Goal: Find specific fact: Find specific page/section

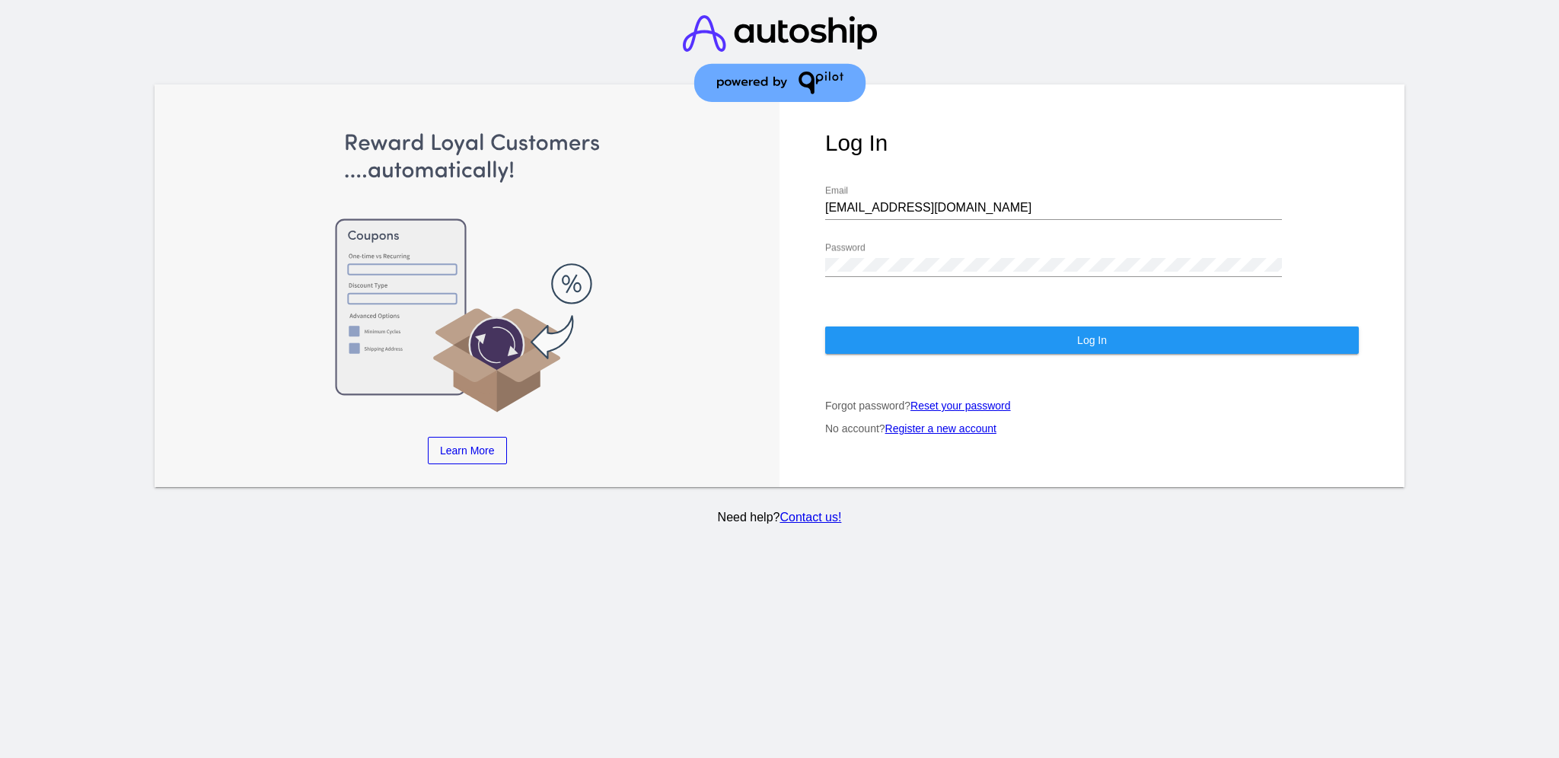
drag, startPoint x: 922, startPoint y: 202, endPoint x: 841, endPoint y: 188, distance: 82.6
click at [841, 188] on div "[EMAIL_ADDRESS][DOMAIN_NAME] Email" at bounding box center [1053, 203] width 457 height 34
drag, startPoint x: 963, startPoint y: 198, endPoint x: 783, endPoint y: 188, distance: 179.9
click at [783, 188] on div "Log In [EMAIL_ADDRESS][DOMAIN_NAME] Email Password Log In Forgot password? Rese…" at bounding box center [1091, 285] width 625 height 403
paste input "[EMAIL_ADDRESS][DOMAIN_NAME]"
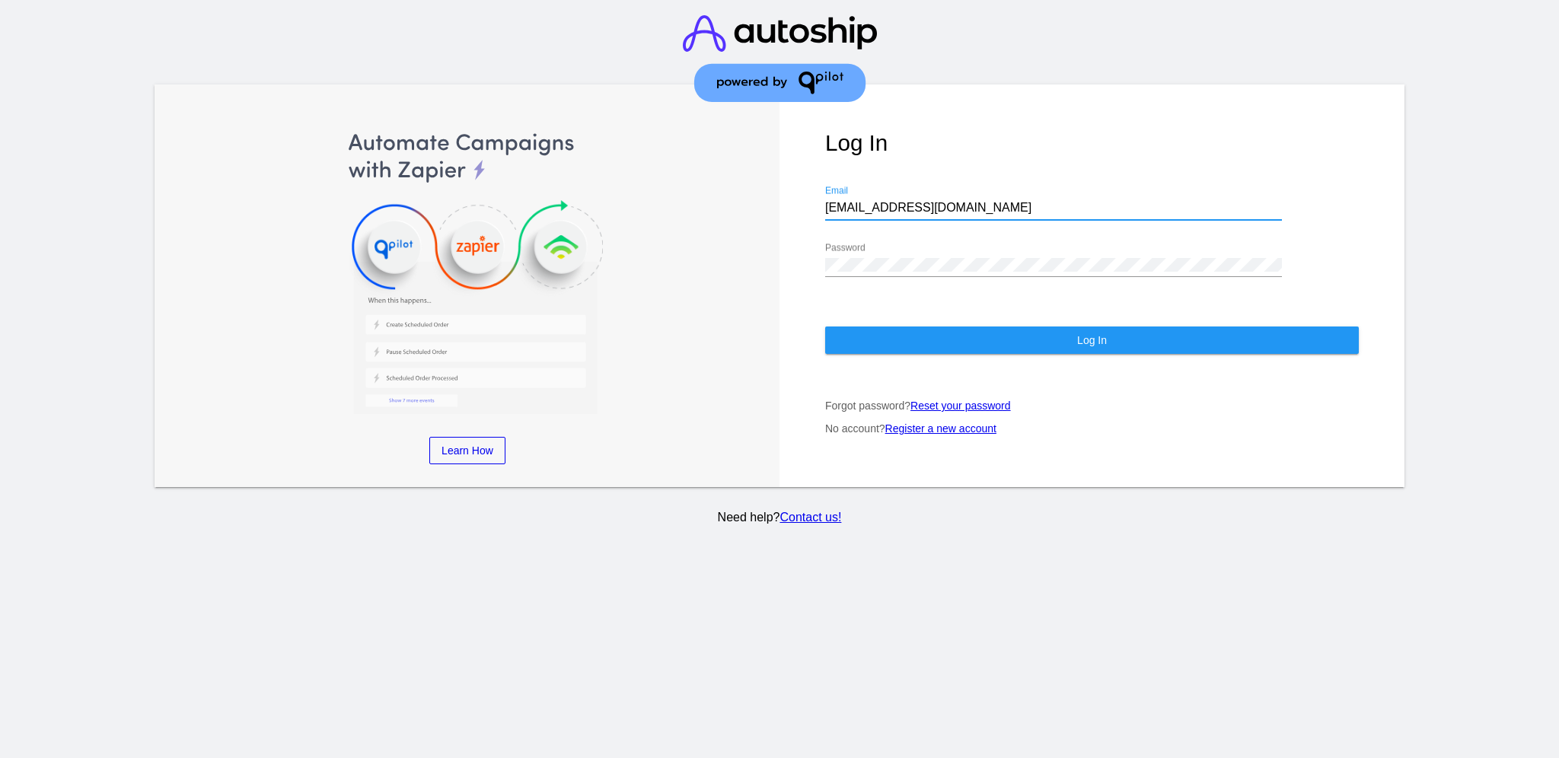
type input "[EMAIL_ADDRESS][DOMAIN_NAME]"
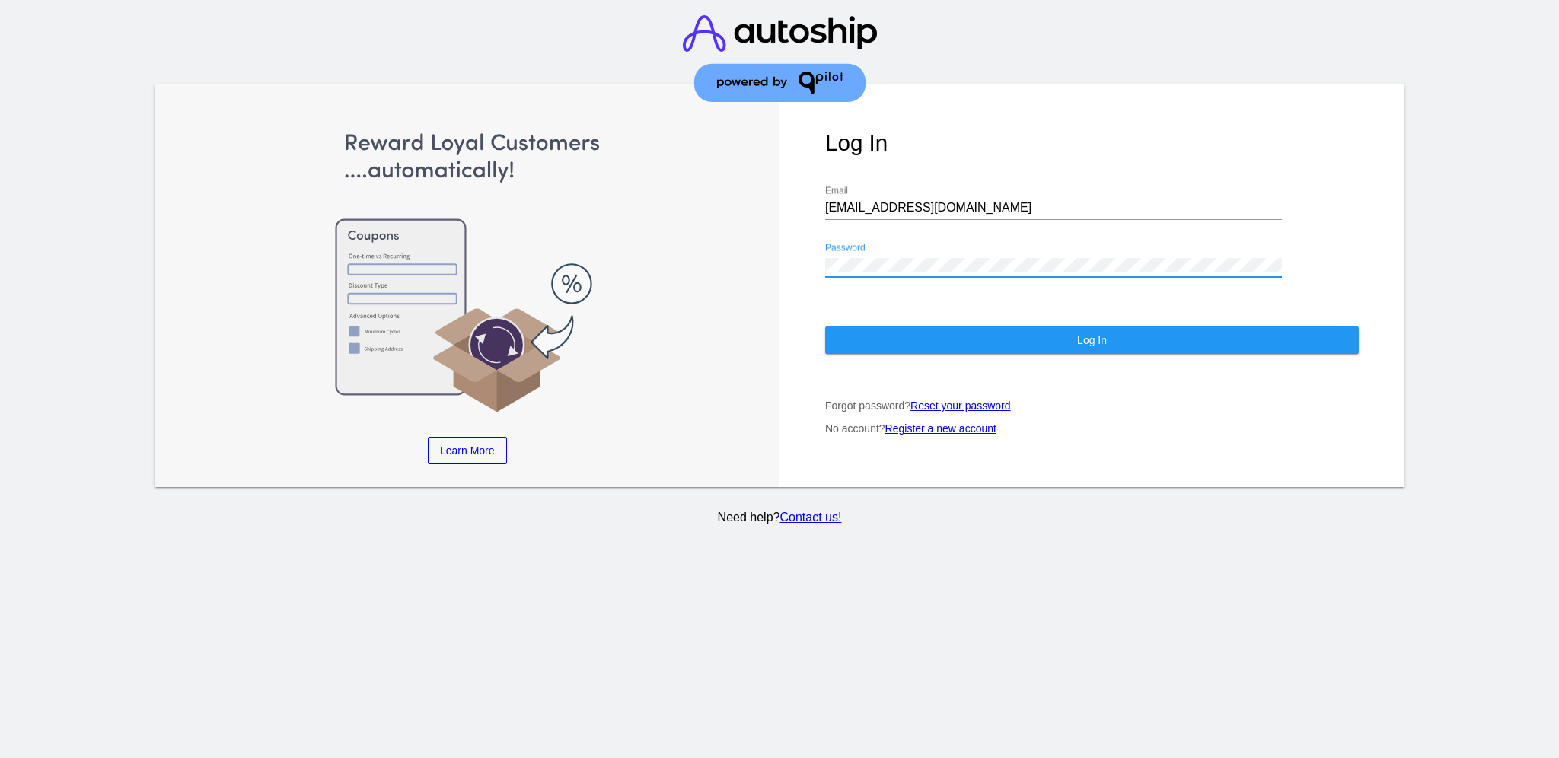
click at [822, 248] on div "Log In [EMAIL_ADDRESS][DOMAIN_NAME] Email Password Log In Forgot password? Rese…" at bounding box center [1091, 285] width 625 height 403
click at [877, 250] on div "Log In [EMAIL_ADDRESS][DOMAIN_NAME] Email Password Log In Forgot password? Rese…" at bounding box center [1091, 285] width 625 height 403
drag, startPoint x: 823, startPoint y: 246, endPoint x: 782, endPoint y: 237, distance: 41.2
click at [782, 237] on div "Log In [EMAIL_ADDRESS][DOMAIN_NAME] Email Password Log In Forgot password? Rese…" at bounding box center [1091, 285] width 625 height 403
drag, startPoint x: 848, startPoint y: 239, endPoint x: 816, endPoint y: 251, distance: 34.2
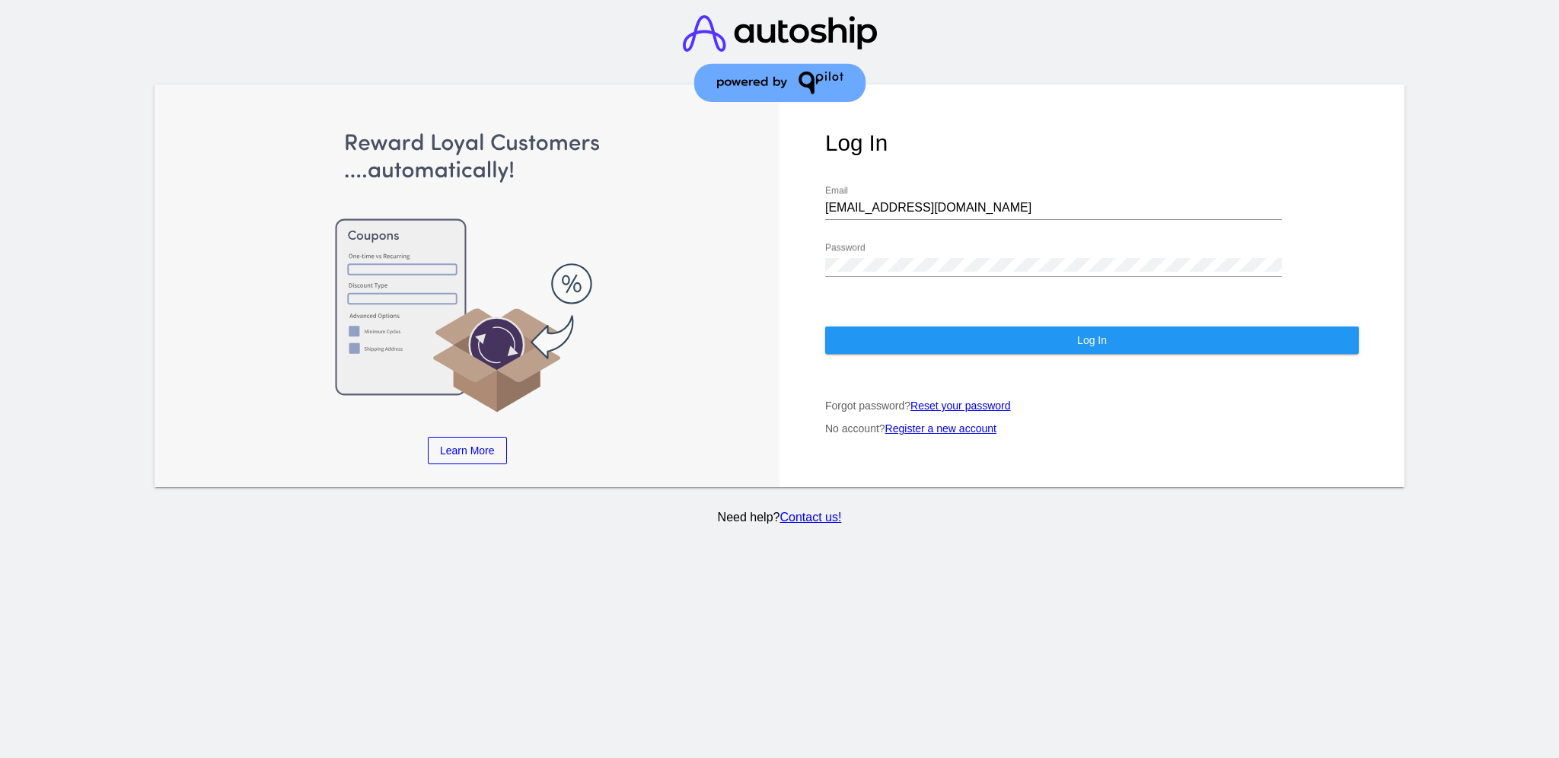
click at [812, 250] on div "Log In [EMAIL_ADDRESS][DOMAIN_NAME] Email Password Log In Forgot password? Rese…" at bounding box center [1091, 285] width 625 height 403
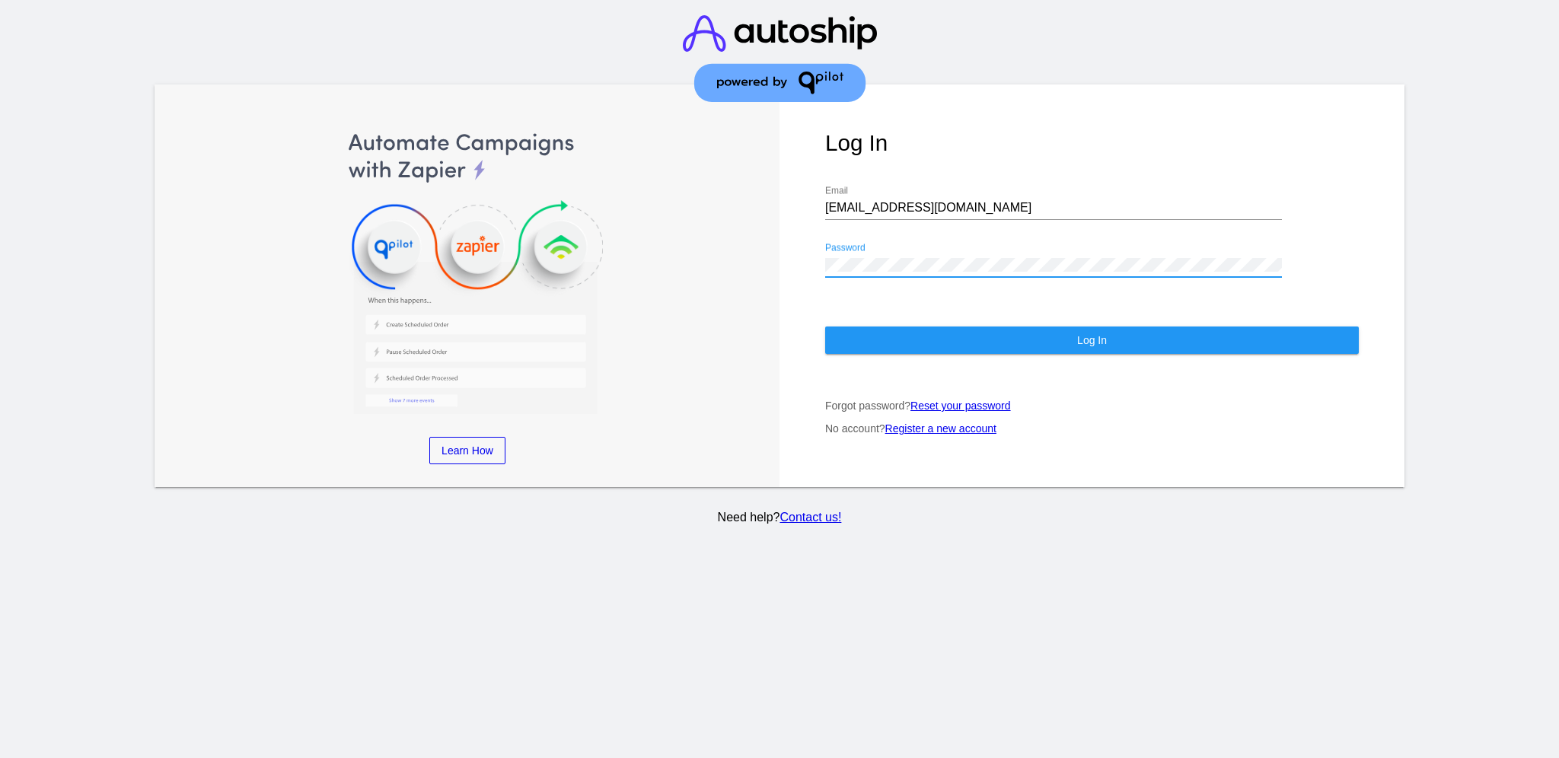
click at [797, 247] on div "Log In [EMAIL_ADDRESS][DOMAIN_NAME] Email Password Log In Forgot password? Rese…" at bounding box center [1091, 285] width 625 height 403
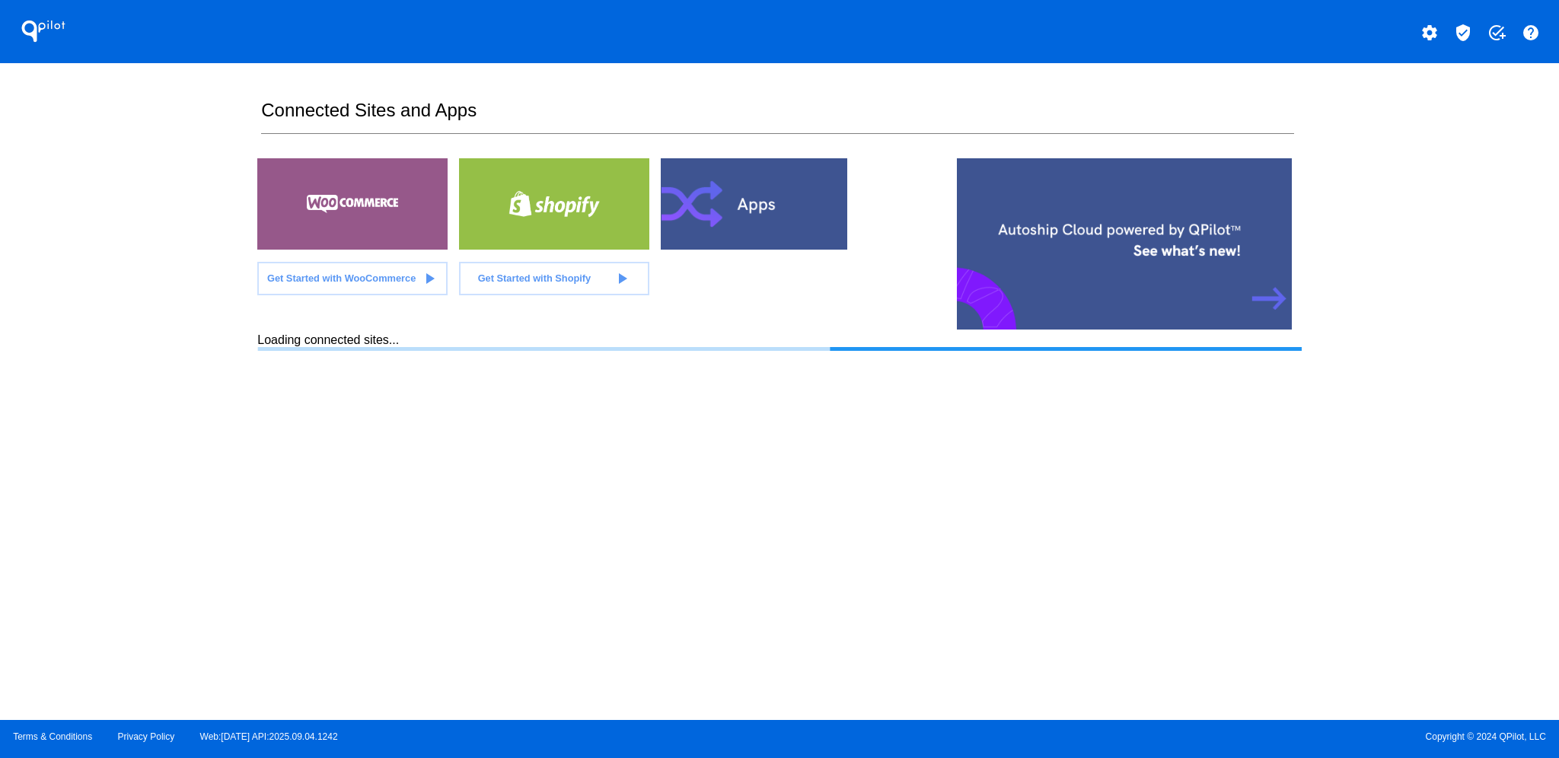
click at [1465, 32] on mat-icon "verified_user" at bounding box center [1463, 33] width 18 height 18
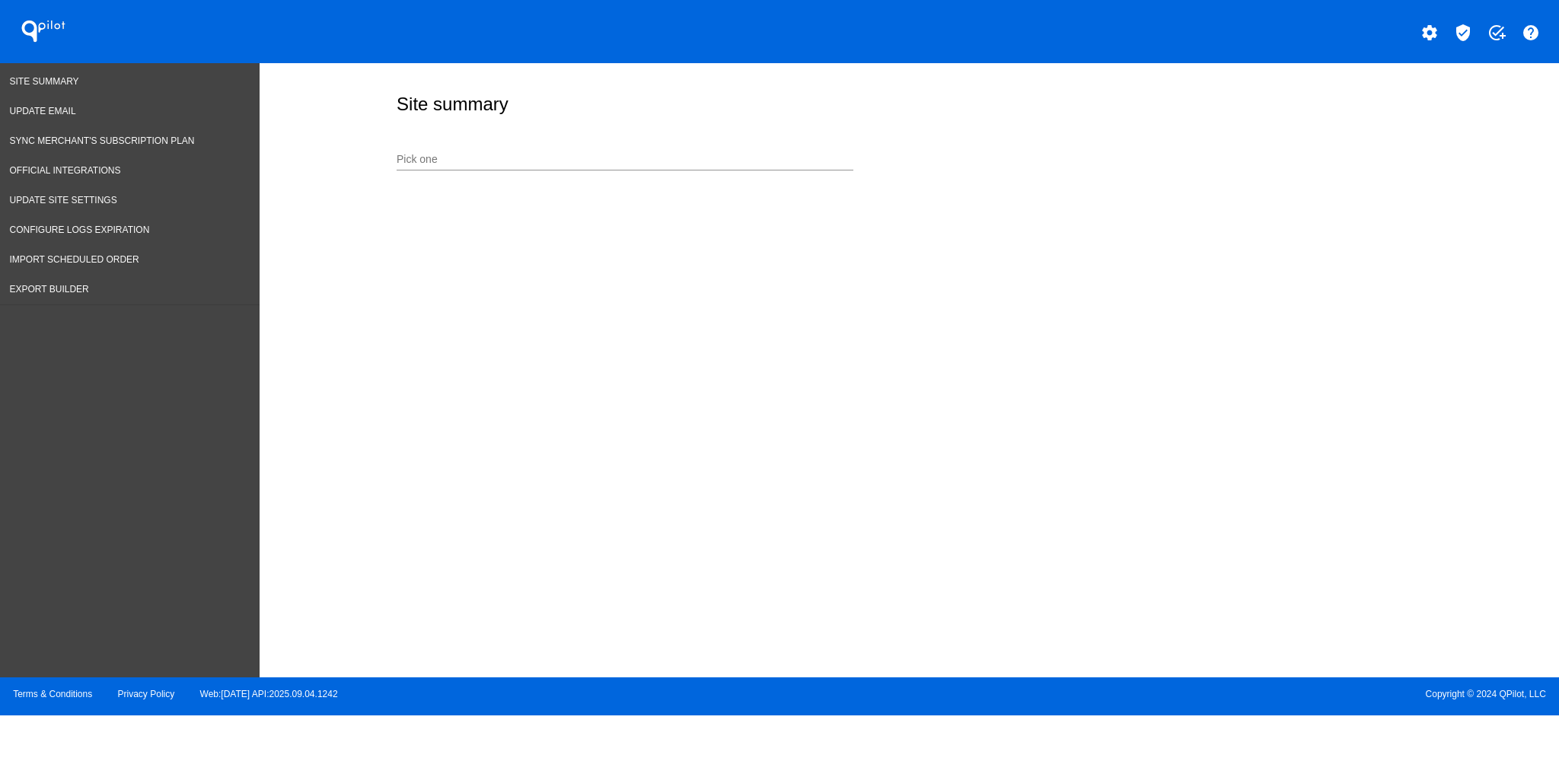
click at [640, 151] on div "Pick one" at bounding box center [624, 156] width 457 height 30
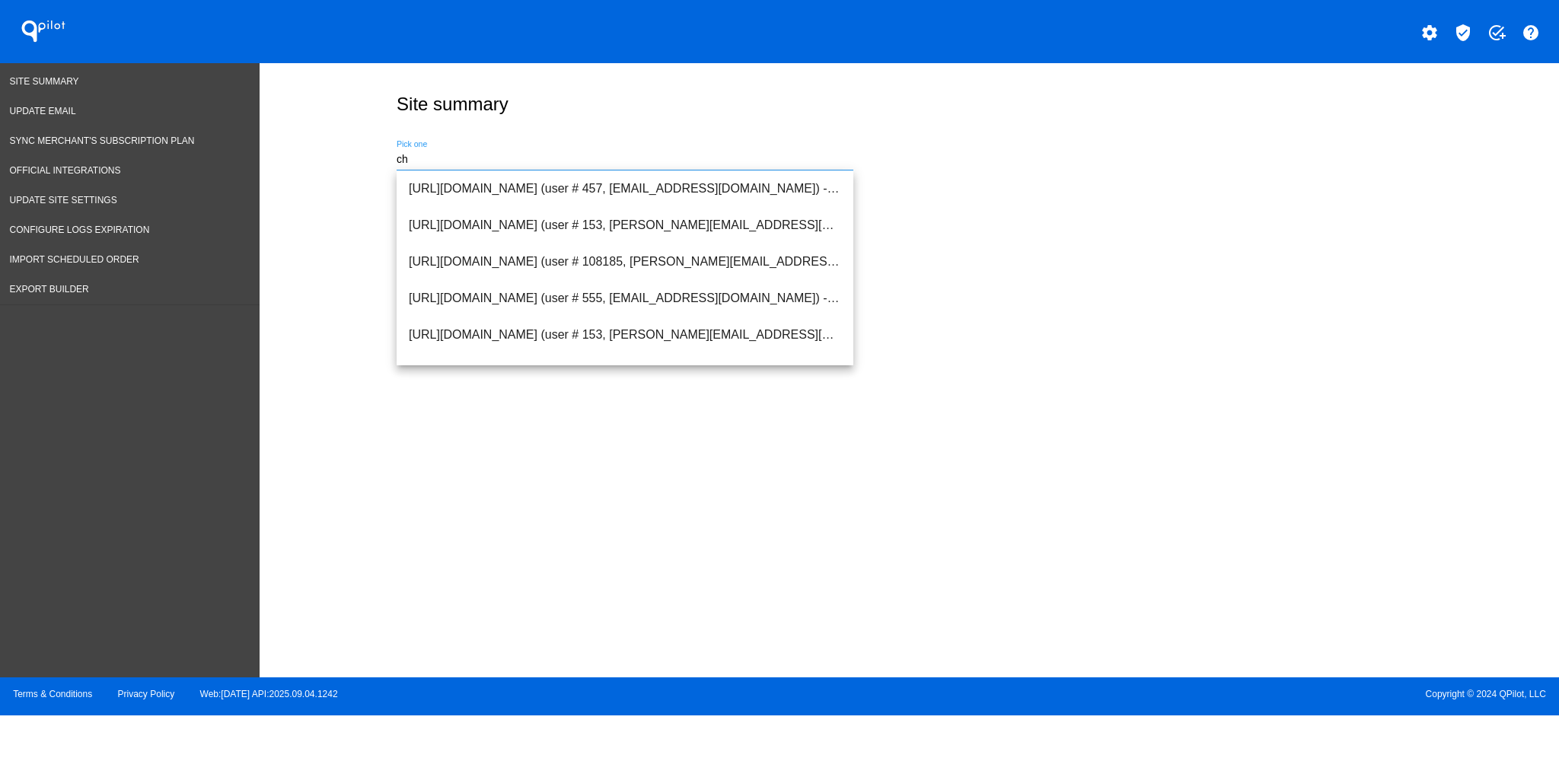
type input "c"
type input "b"
paste input "[URL][DOMAIN_NAME]"
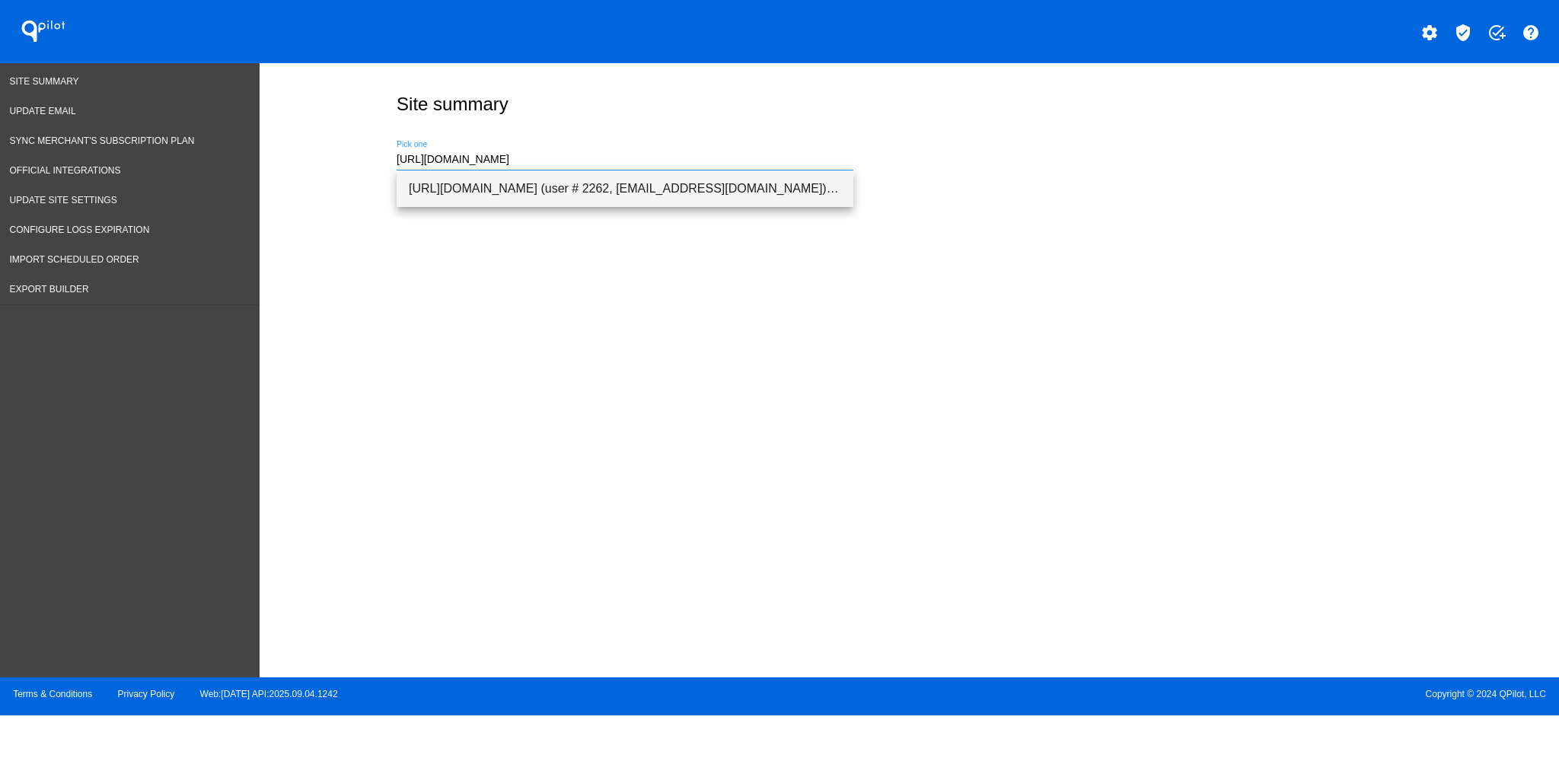
click at [679, 186] on span "[URL][DOMAIN_NAME] (user # 2262, [EMAIL_ADDRESS][DOMAIN_NAME]) - Test" at bounding box center [625, 188] width 432 height 37
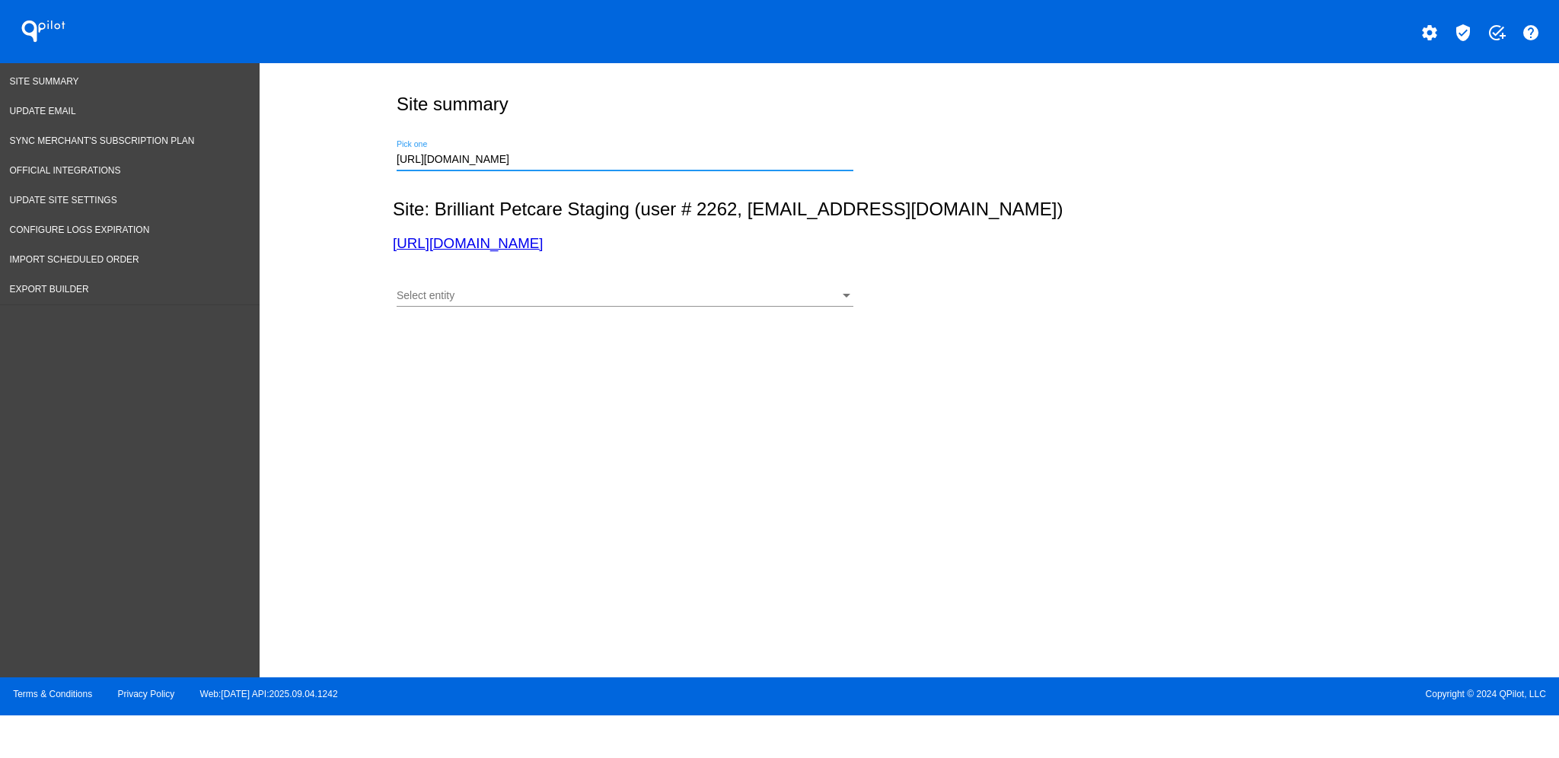
type input "[URL][DOMAIN_NAME] (user # 2262, [EMAIL_ADDRESS][DOMAIN_NAME]) - Test"
click at [751, 295] on div "Select entity" at bounding box center [617, 296] width 443 height 12
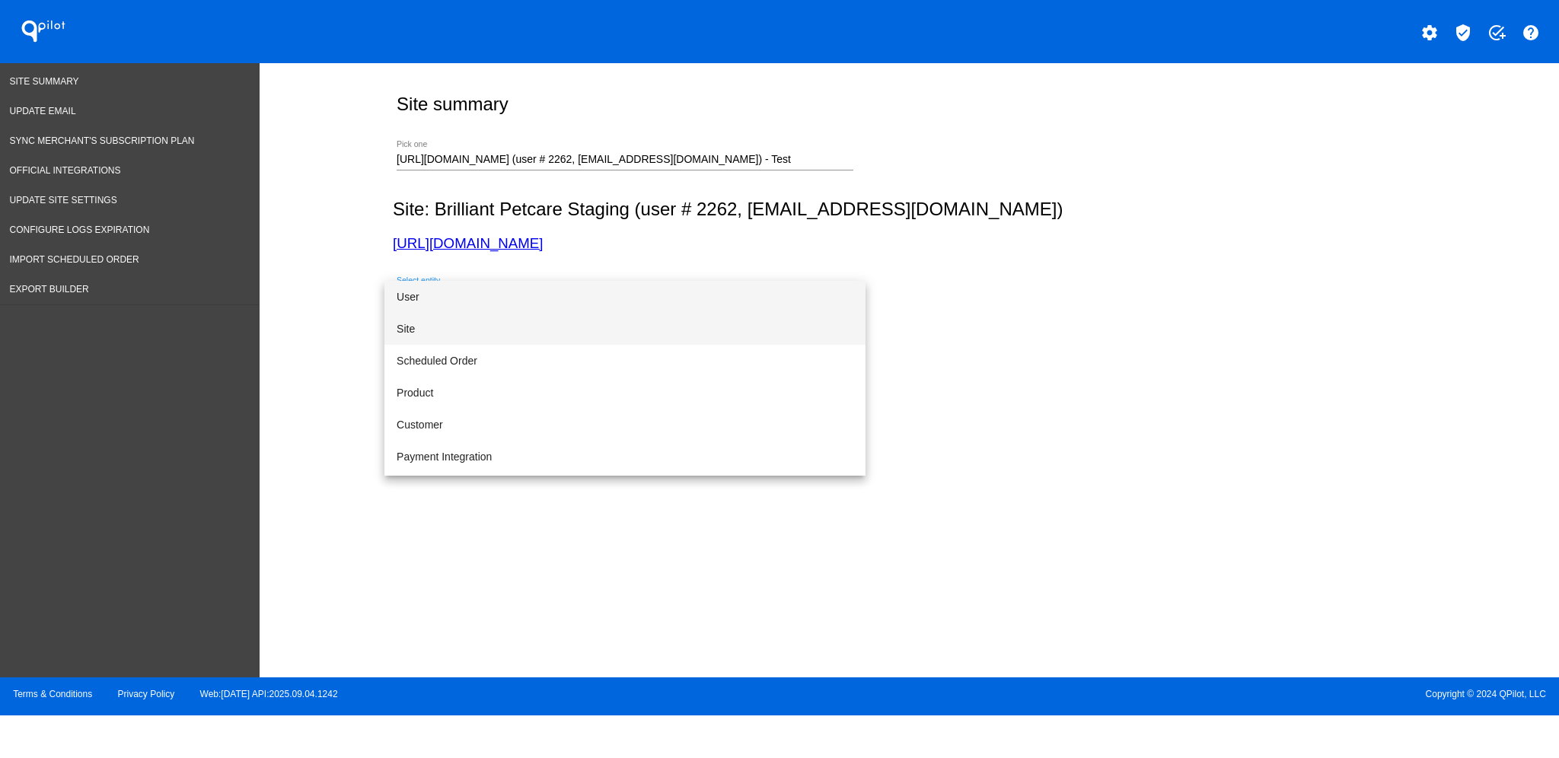
click at [605, 323] on span "Site" at bounding box center [624, 329] width 457 height 32
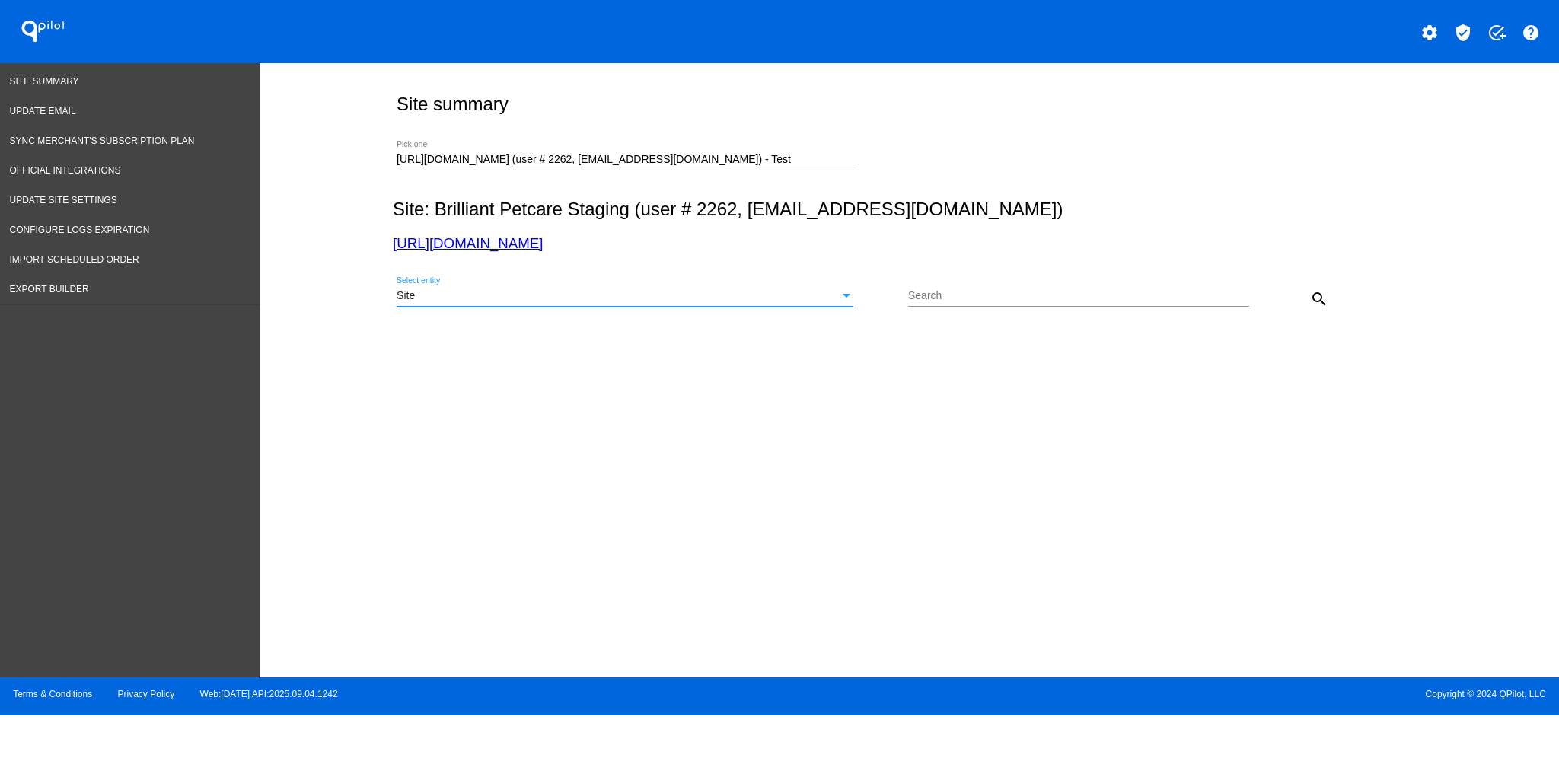
click at [1328, 298] on button "search" at bounding box center [1319, 298] width 30 height 30
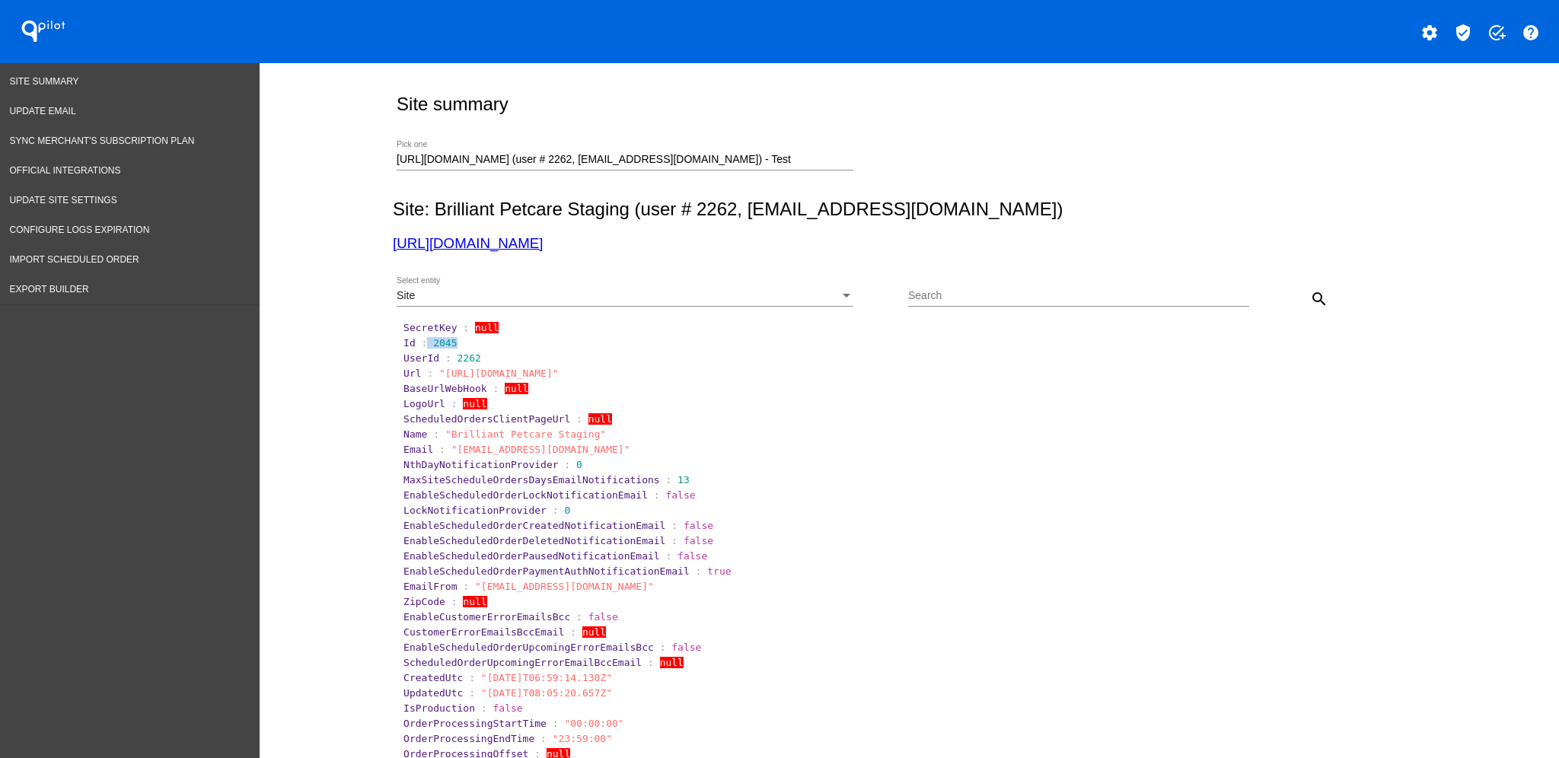
drag, startPoint x: 421, startPoint y: 341, endPoint x: 449, endPoint y: 339, distance: 28.3
click at [449, 339] on section "Id : 2045" at bounding box center [910, 342] width 1014 height 11
copy section "2045"
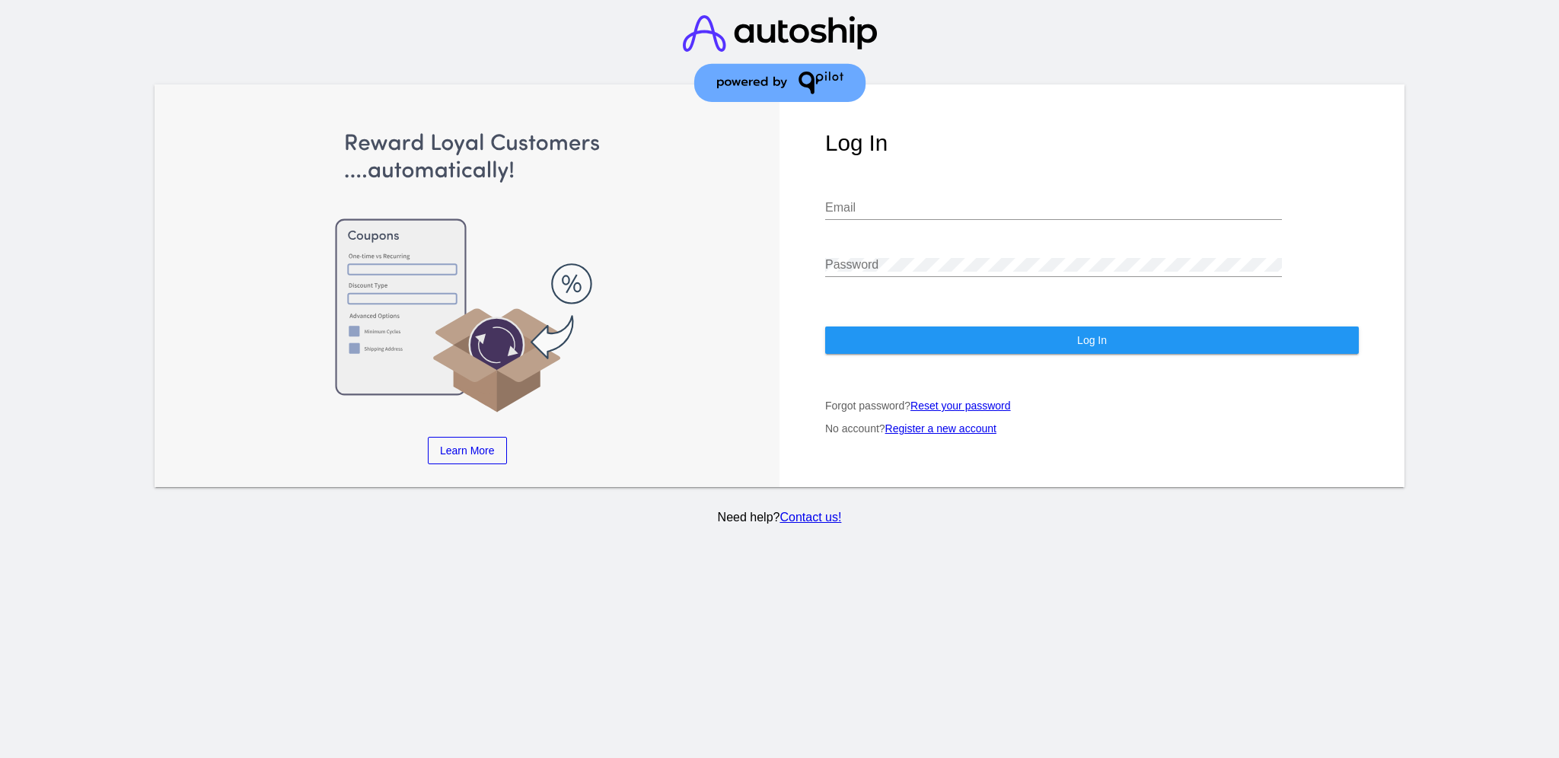
type input "[EMAIL_ADDRESS][DOMAIN_NAME]"
click at [1208, 326] on button "Log In" at bounding box center [1091, 339] width 533 height 27
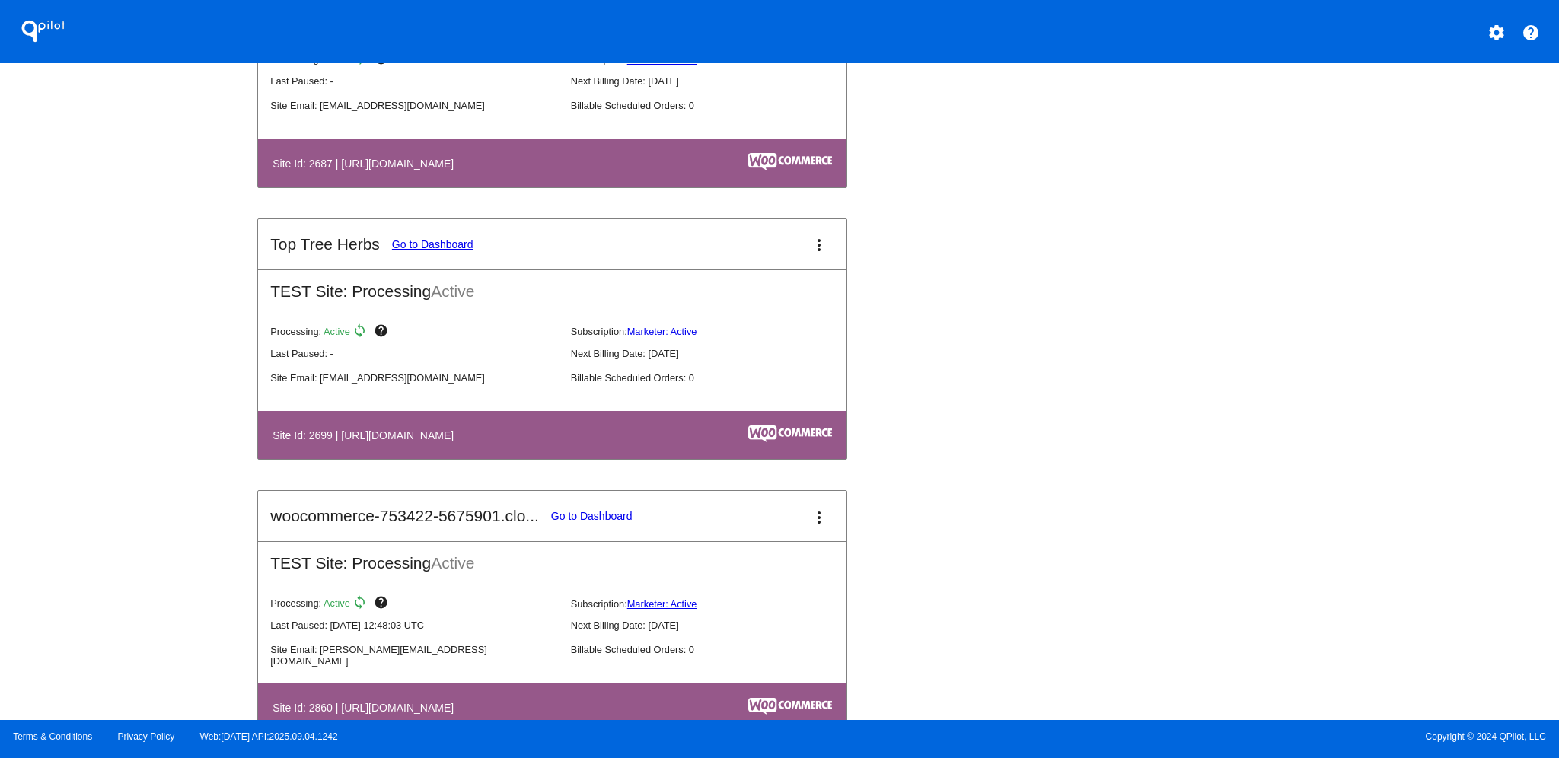
scroll to position [1649, 0]
